Goal: Task Accomplishment & Management: Manage account settings

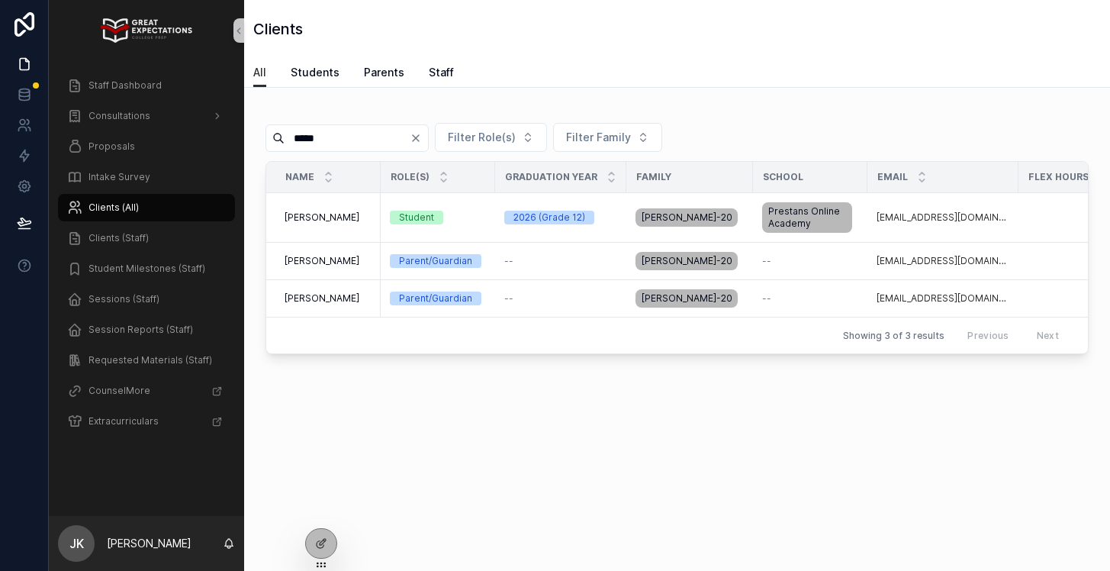
scroll to position [0, 326]
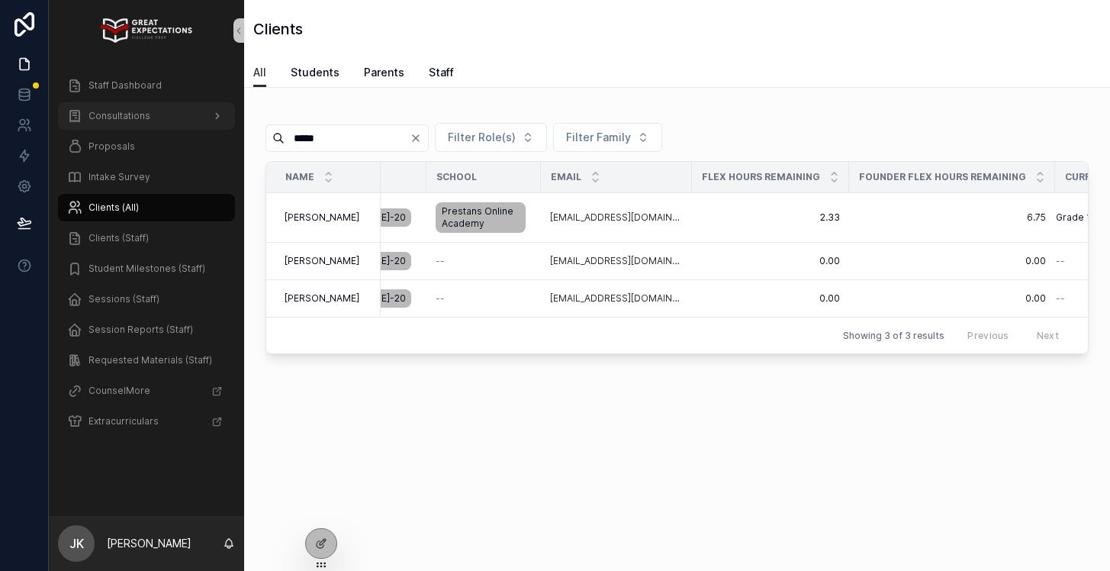
click at [100, 116] on span "Consultations" at bounding box center [119, 116] width 62 height 12
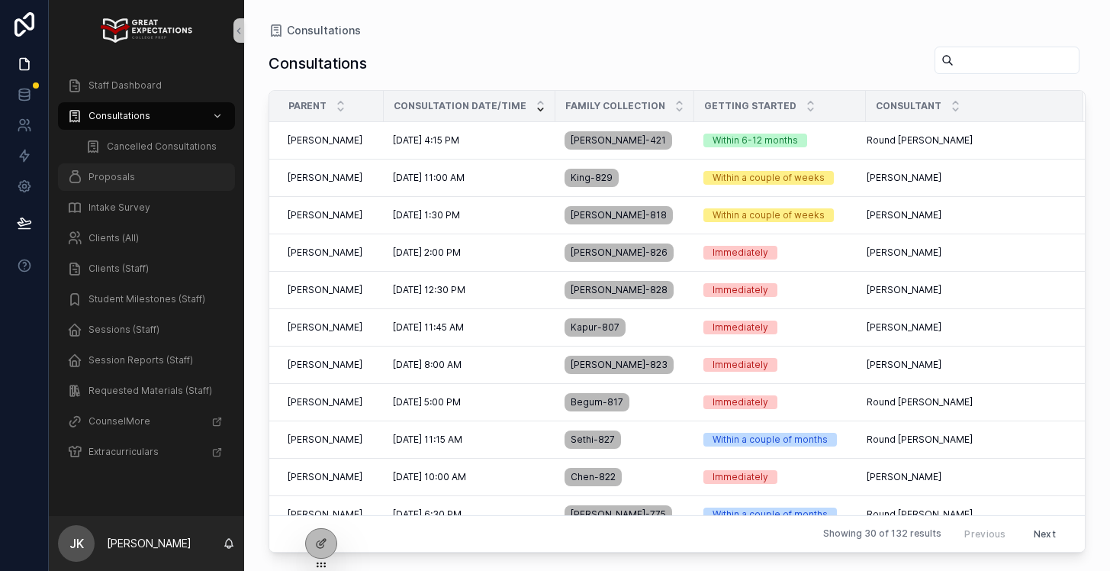
click at [131, 169] on div "Proposals" at bounding box center [146, 177] width 159 height 24
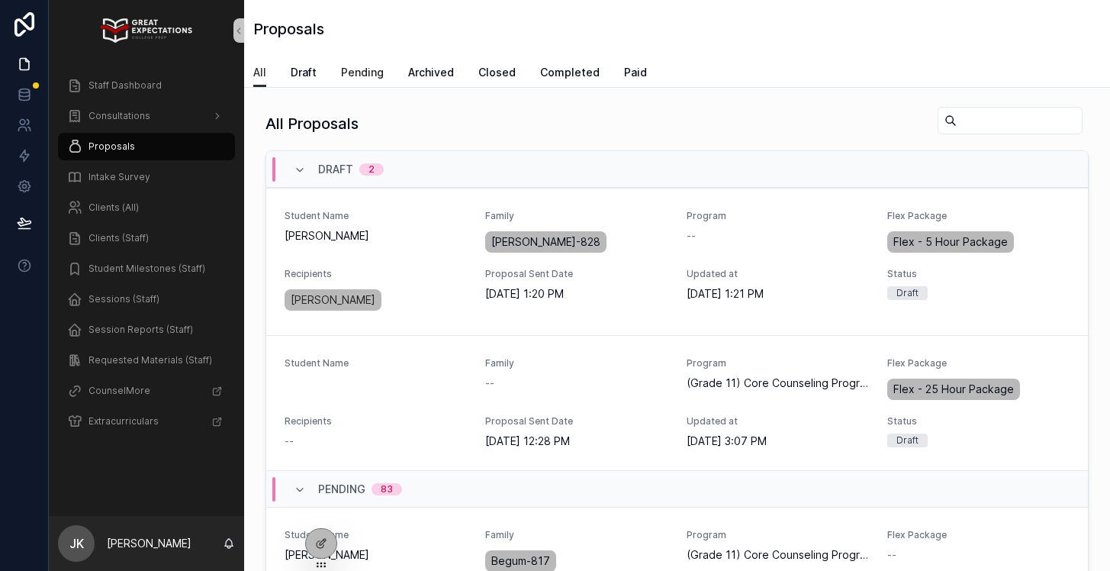
click at [375, 73] on span "Pending" at bounding box center [362, 72] width 43 height 15
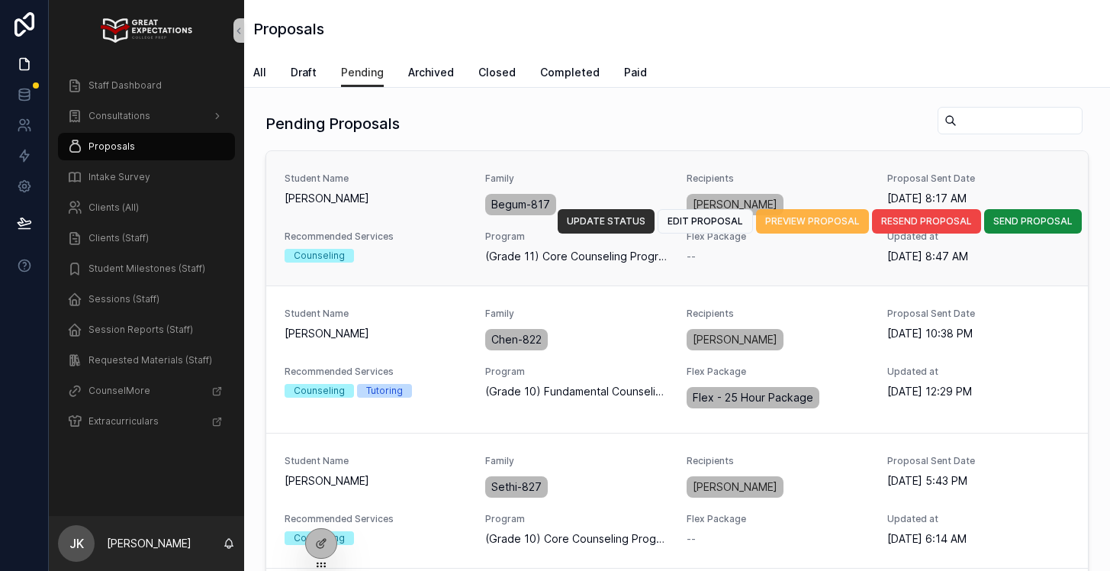
click at [784, 230] on button "PREVIEW PROPOSAL" at bounding box center [812, 221] width 113 height 24
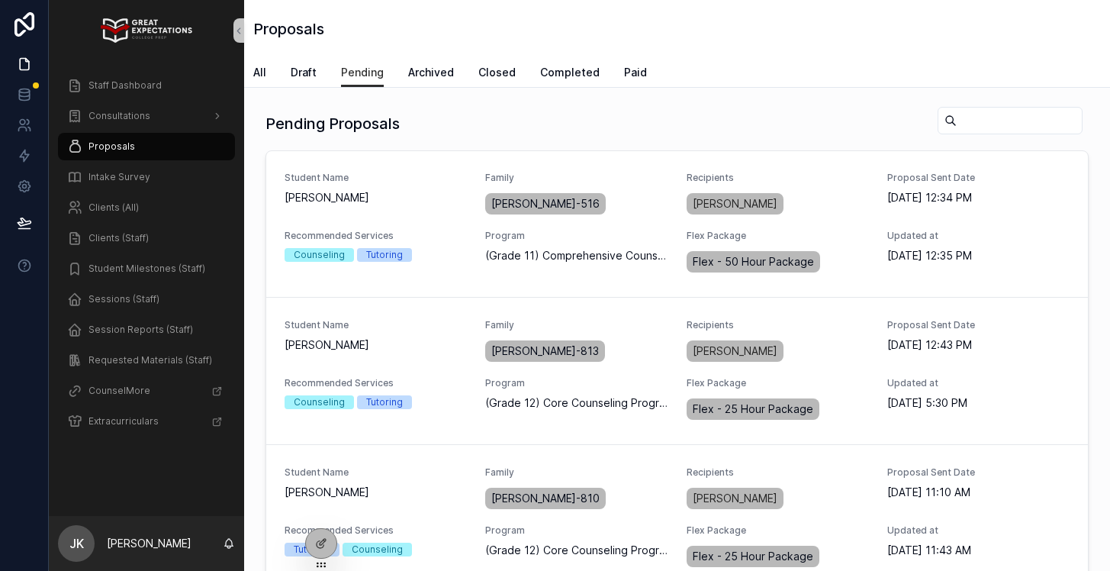
scroll to position [2076, 0]
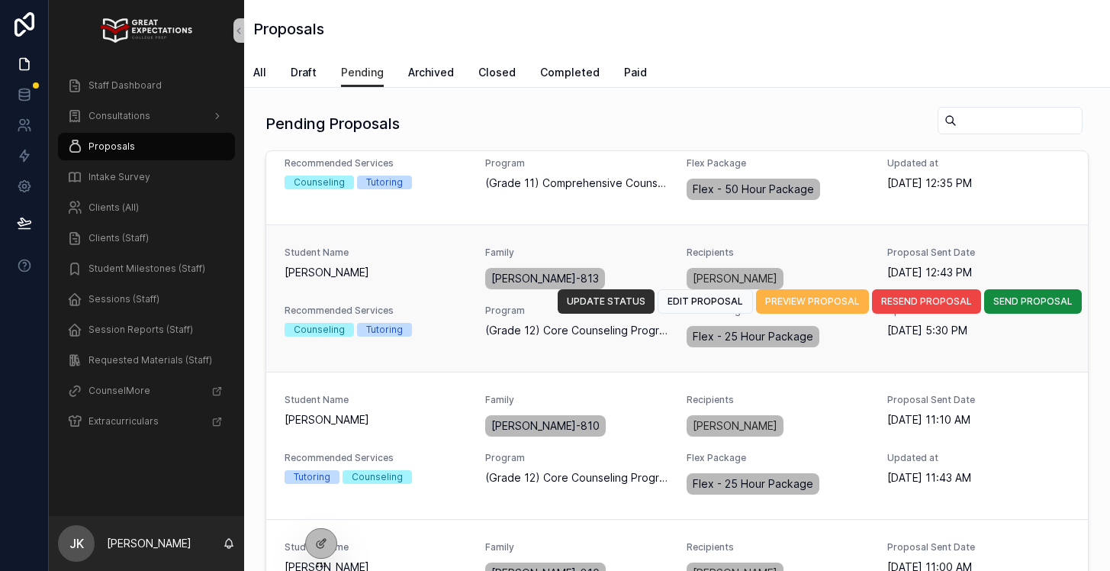
click at [836, 296] on span "PREVIEW PROPOSAL" at bounding box center [812, 301] width 95 height 12
click at [303, 69] on span "Draft" at bounding box center [304, 72] width 26 height 15
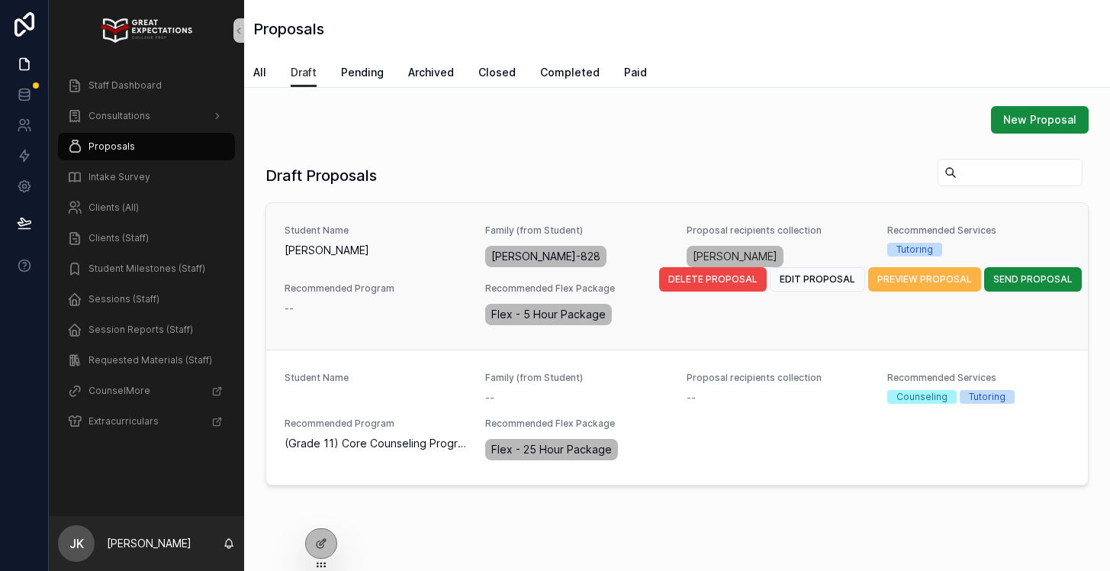
click at [895, 276] on span "PREVIEW PROPOSAL" at bounding box center [924, 279] width 95 height 12
click at [1013, 280] on span "SEND PROPOSAL" at bounding box center [1032, 279] width 79 height 12
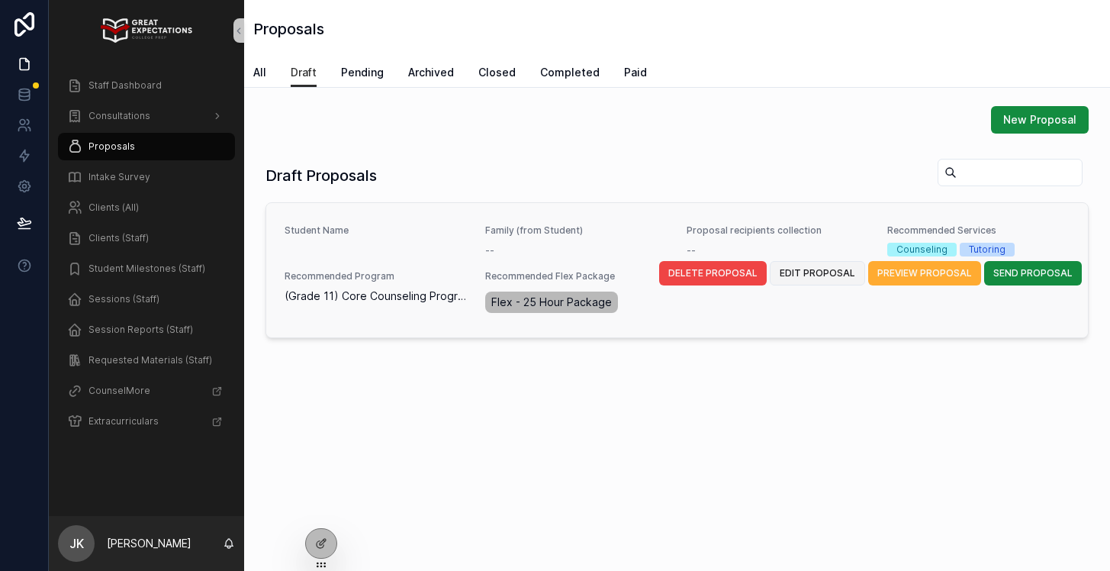
click at [841, 271] on span "EDIT PROPOSAL" at bounding box center [818, 273] width 76 height 12
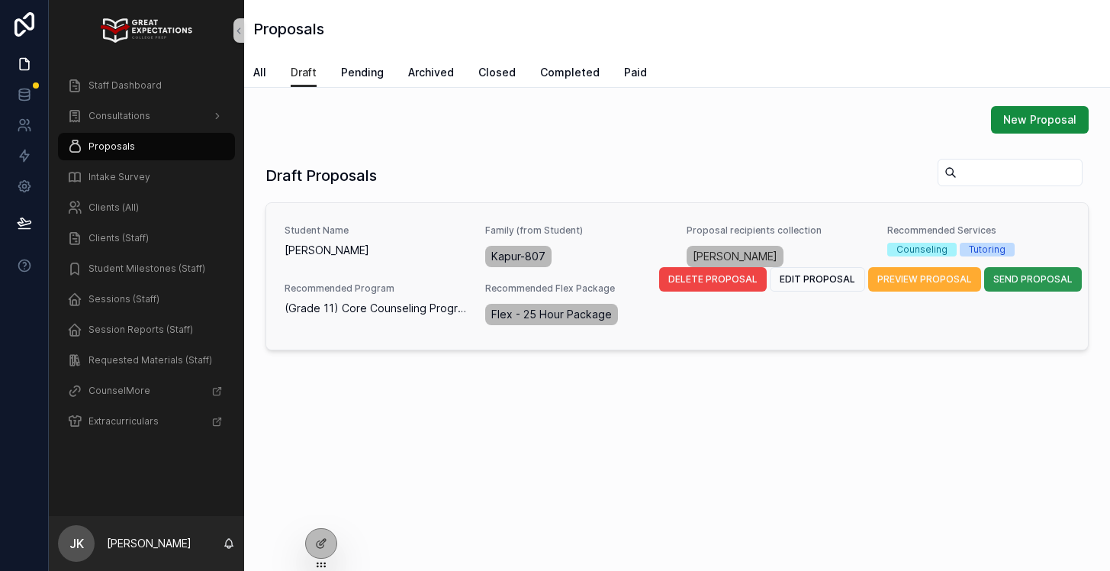
click at [1015, 278] on span "SEND PROPOSAL" at bounding box center [1032, 279] width 79 height 12
